Goal: Task Accomplishment & Management: Use online tool/utility

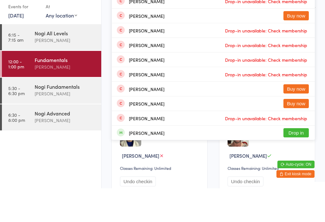
type input "Kimber"
click at [298, 13] on div "[PERSON_NAME] Drop in" at bounding box center [213, 20] width 203 height 15
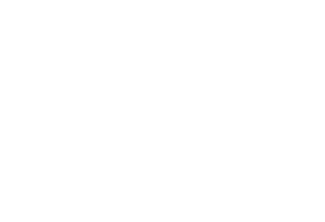
scroll to position [289, 0]
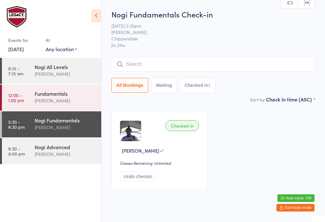
click at [182, 61] on input "search" at bounding box center [214, 64] width 204 height 15
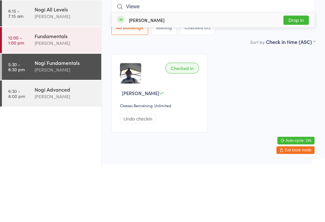
type input "Viewe"
click at [307, 73] on button "Drop in" at bounding box center [296, 77] width 25 height 9
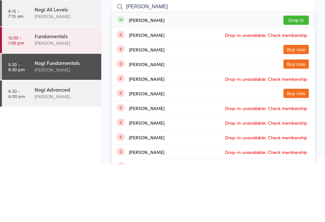
type input "[PERSON_NAME]"
click at [300, 73] on button "Drop in" at bounding box center [296, 77] width 25 height 9
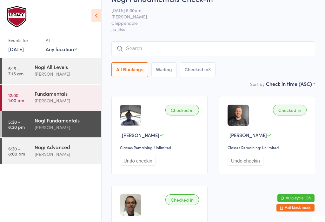
click at [158, 52] on input "search" at bounding box center [214, 48] width 204 height 15
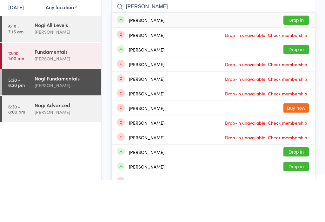
type input "[PERSON_NAME]"
click at [292, 57] on button "Drop in" at bounding box center [296, 61] width 25 height 9
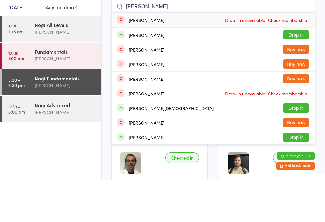
type input "[PERSON_NAME]"
click at [298, 72] on button "Drop in" at bounding box center [296, 76] width 25 height 9
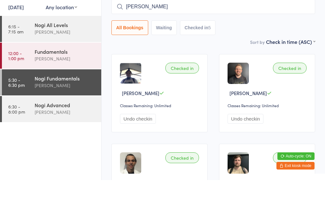
type input "[PERSON_NAME]"
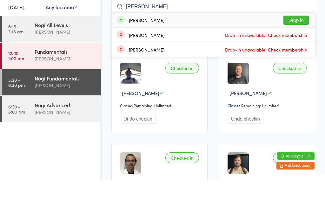
click at [300, 57] on button "Drop in" at bounding box center [296, 61] width 25 height 9
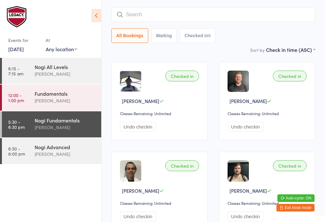
scroll to position [49, 0]
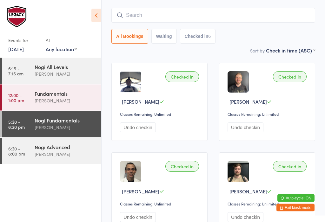
click at [51, 148] on div "Nogi Advanced" at bounding box center [65, 146] width 61 height 7
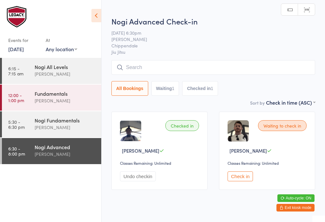
click at [71, 128] on div "[PERSON_NAME]" at bounding box center [65, 127] width 61 height 7
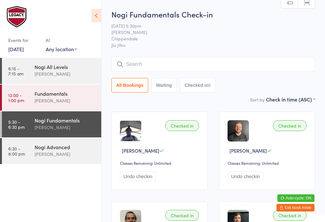
click at [163, 66] on input "search" at bounding box center [214, 64] width 204 height 15
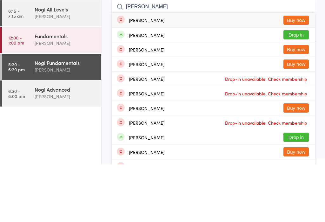
type input "[PERSON_NAME]"
click at [295, 73] on button "Buy now" at bounding box center [296, 77] width 25 height 9
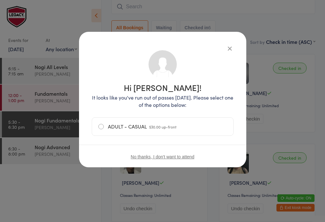
click at [150, 124] on span "$30.00 up-front" at bounding box center [162, 126] width 27 height 5
click at [0, 0] on input "ADULT - CASUAL $30.00 up-front" at bounding box center [0, 0] width 0 height 0
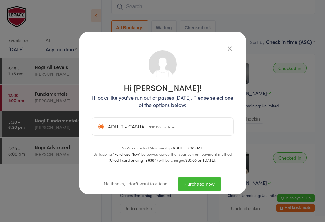
click at [205, 182] on button "Purchase now" at bounding box center [200, 183] width 44 height 13
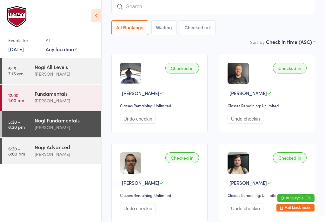
click at [148, 12] on input "search" at bounding box center [214, 6] width 204 height 15
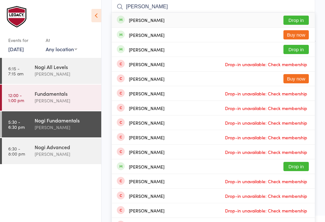
type input "[PERSON_NAME]"
click at [289, 20] on button "Drop in" at bounding box center [296, 20] width 25 height 9
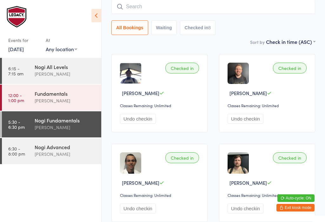
click at [238, 2] on input "search" at bounding box center [214, 6] width 204 height 15
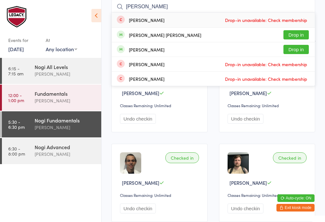
type input "[PERSON_NAME]"
click at [303, 32] on button "Drop in" at bounding box center [296, 34] width 25 height 9
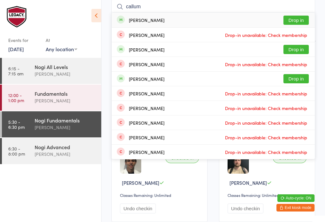
type input "callum"
click at [300, 21] on button "Drop in" at bounding box center [296, 20] width 25 height 9
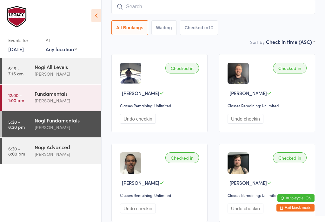
click at [232, 14] on input "search" at bounding box center [214, 6] width 204 height 15
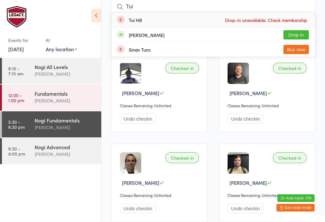
type input "Tui"
click at [299, 35] on button "Drop in" at bounding box center [296, 34] width 25 height 9
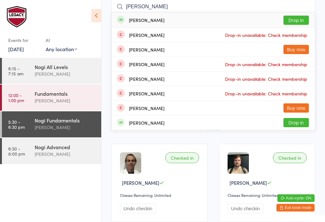
type input "[PERSON_NAME]"
click at [301, 17] on button "Drop in" at bounding box center [296, 20] width 25 height 9
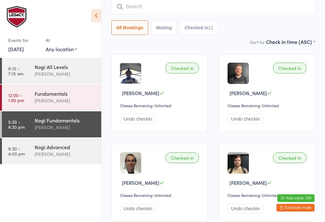
click at [196, 8] on input "search" at bounding box center [214, 6] width 204 height 15
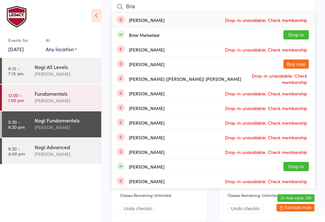
type input "Bria"
click at [287, 36] on button "Drop in" at bounding box center [296, 34] width 25 height 9
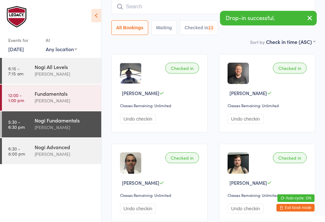
click at [76, 161] on div "Nogi Advanced [PERSON_NAME]" at bounding box center [68, 150] width 67 height 25
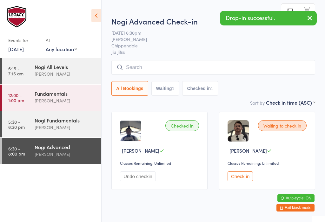
click at [172, 67] on input "search" at bounding box center [214, 67] width 204 height 15
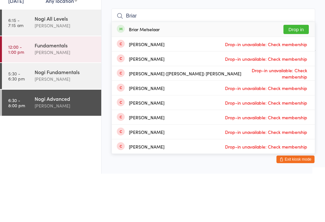
type input "Briar"
click at [296, 73] on button "Drop in" at bounding box center [296, 77] width 25 height 9
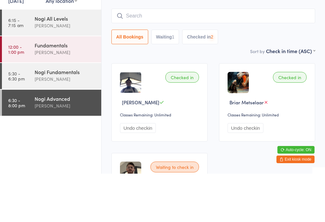
click at [76, 117] on div "Nogi Fundamentals" at bounding box center [65, 120] width 61 height 7
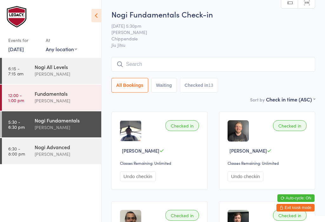
click at [244, 55] on div "Nogi Fundamentals Check-in [DATE] 5:30pm [PERSON_NAME] Chippendale Jiu Jitsu Ma…" at bounding box center [214, 52] width 204 height 87
click at [213, 71] on input "search" at bounding box center [214, 64] width 204 height 15
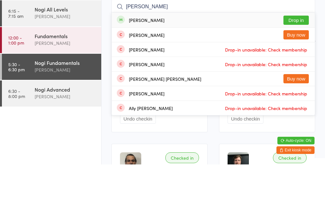
type input "[PERSON_NAME]"
click at [299, 73] on button "Drop in" at bounding box center [296, 77] width 25 height 9
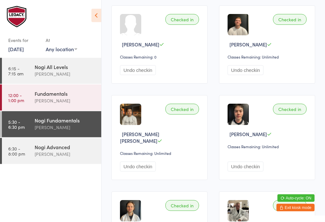
scroll to position [391, 0]
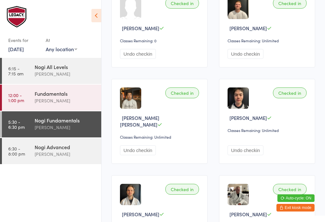
click at [46, 128] on div "[PERSON_NAME]" at bounding box center [65, 127] width 61 height 7
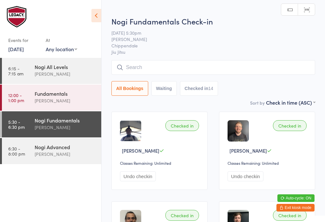
click at [143, 67] on input "search" at bounding box center [214, 67] width 204 height 15
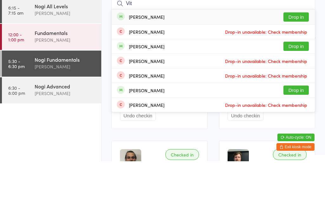
type input "Vit"
click at [301, 73] on button "Drop in" at bounding box center [296, 77] width 25 height 9
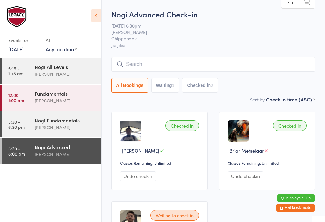
click at [213, 64] on input "search" at bounding box center [214, 64] width 204 height 15
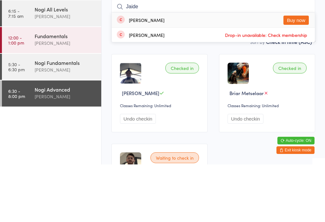
type input "Jaide"
click at [300, 73] on button "Buy now" at bounding box center [296, 77] width 25 height 9
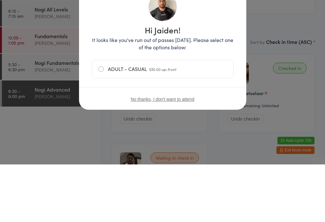
scroll to position [57, 0]
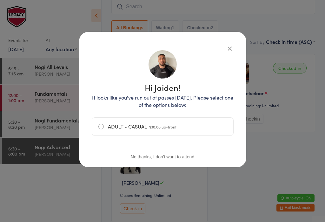
click at [202, 128] on label "ADULT - CASUAL $30.00 up-front" at bounding box center [162, 127] width 129 height 18
click at [0, 0] on input "ADULT - CASUAL $30.00 up-front" at bounding box center [0, 0] width 0 height 0
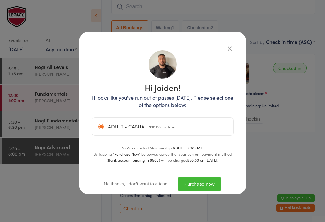
click at [211, 180] on button "Purchase now" at bounding box center [200, 183] width 44 height 13
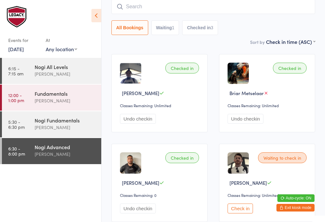
click at [176, 5] on input "search" at bounding box center [214, 6] width 204 height 15
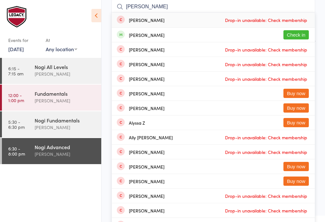
type input "[PERSON_NAME]"
click at [302, 34] on button "Check in" at bounding box center [296, 34] width 25 height 9
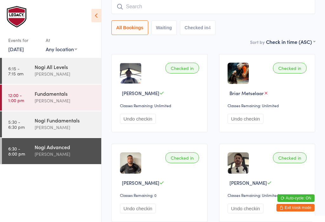
click at [249, 9] on input "search" at bounding box center [214, 6] width 204 height 15
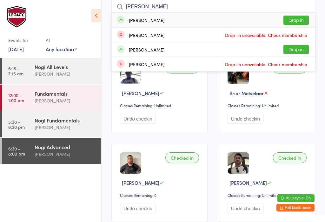
type input "[PERSON_NAME]"
click at [299, 21] on button "Drop in" at bounding box center [296, 20] width 25 height 9
